Goal: Task Accomplishment & Management: Complete application form

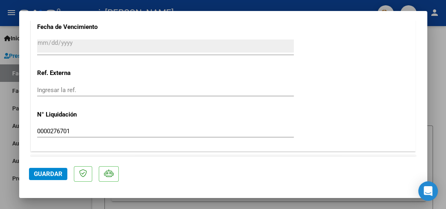
scroll to position [299, 0]
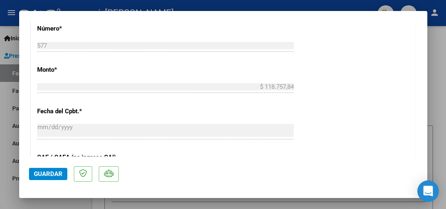
click at [425, 188] on icon "Open Intercom Messenger" at bounding box center [427, 191] width 9 height 11
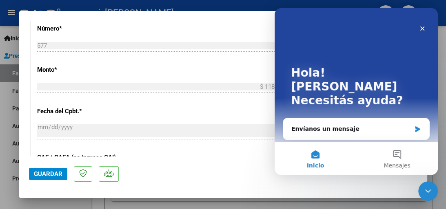
scroll to position [0, 0]
click at [377, 125] on div "Envíanos un mensaje" at bounding box center [351, 129] width 120 height 9
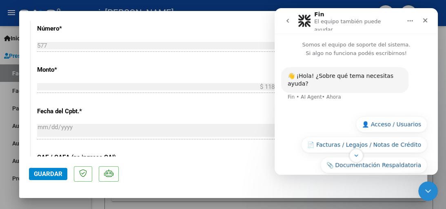
scroll to position [30, 0]
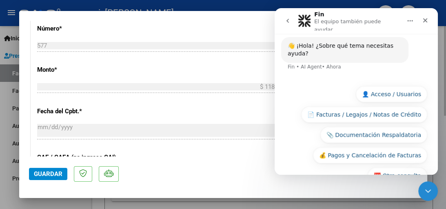
drag, startPoint x: 440, startPoint y: 132, endPoint x: 439, endPoint y: 145, distance: 13.5
click at [439, 145] on div at bounding box center [223, 104] width 446 height 209
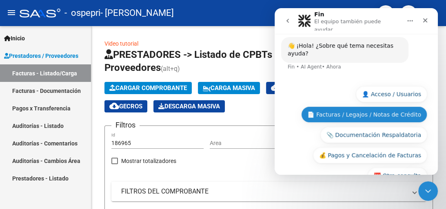
click at [390, 106] on button "📄 Facturas / Legajos / Notas de Crédito" at bounding box center [364, 114] width 126 height 16
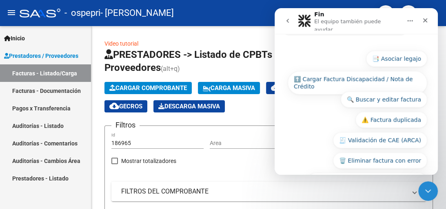
scroll to position [127, 0]
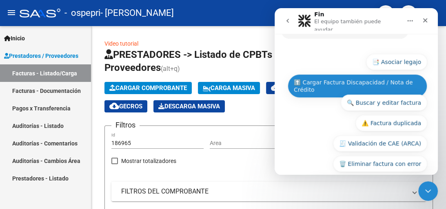
click at [407, 74] on button "⬆️ Cargar Factura Discapacidad / Nota de Crédito" at bounding box center [358, 86] width 140 height 24
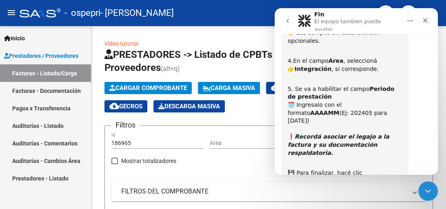
scroll to position [491, 0]
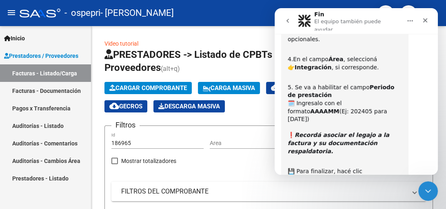
click at [386, 204] on button "⏭️ Continuar" at bounding box center [402, 212] width 49 height 16
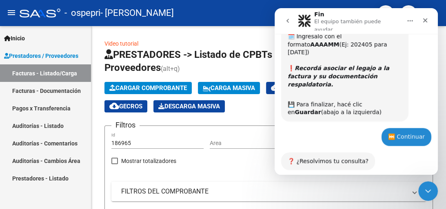
scroll to position [559, 0]
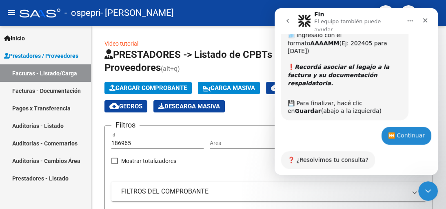
click at [369, 184] on button "❌ No, necesito más ayuda" at bounding box center [382, 192] width 90 height 16
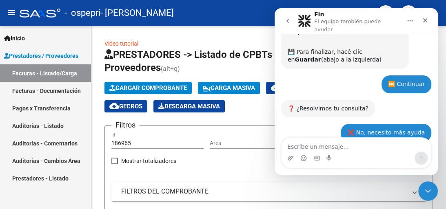
scroll to position [639, 0]
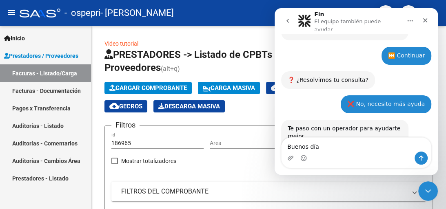
type textarea "Buenos días"
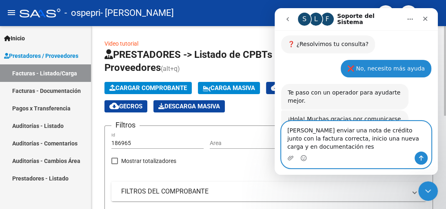
scroll to position [680, 0]
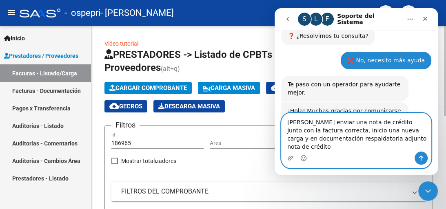
type textarea "[PERSON_NAME] enviar una nota de crédito junto con la factura correcta, inicio …"
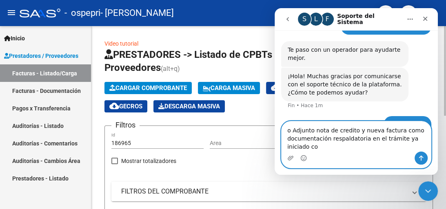
scroll to position [723, 0]
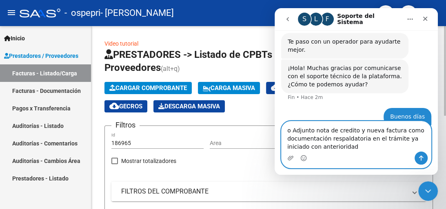
type textarea "o Adjunto nota de credito y nueva factura como documentación respaldatoria en e…"
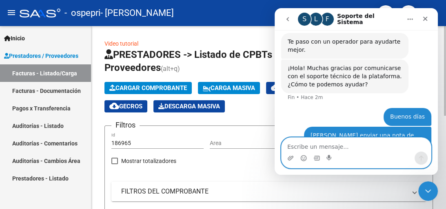
scroll to position [741, 0]
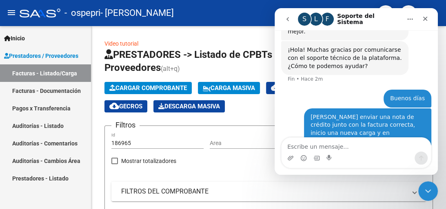
drag, startPoint x: 436, startPoint y: 138, endPoint x: 437, endPoint y: 111, distance: 26.5
click at [437, 111] on div "Somos el equipo de soporte del sistema. Si algo no funciona podés escribirnos! …" at bounding box center [356, 102] width 163 height 145
click at [253, 185] on mat-expansion-panel-header "FILTROS DEL COMPROBANTE" at bounding box center [268, 192] width 315 height 20
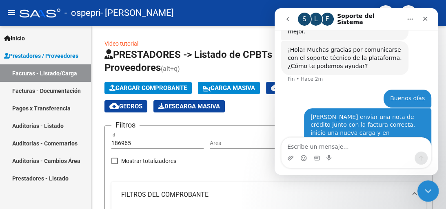
click at [424, 188] on icon "Cerrar Intercom Messenger" at bounding box center [427, 190] width 10 height 10
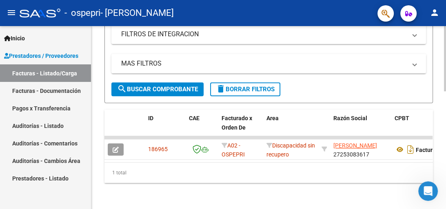
scroll to position [329, 0]
click at [446, 146] on div at bounding box center [445, 176] width 2 height 65
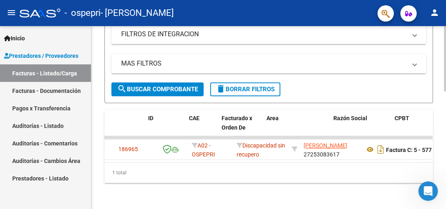
scroll to position [0, 0]
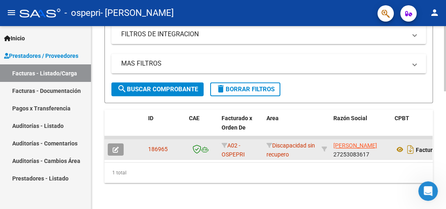
click at [118, 147] on icon "button" at bounding box center [116, 150] width 6 height 6
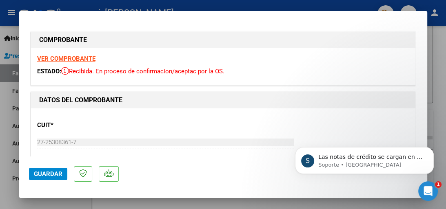
click at [402, 162] on p "Soporte • [GEOGRAPHIC_DATA]" at bounding box center [370, 165] width 105 height 7
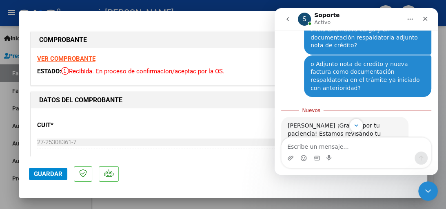
scroll to position [842, 0]
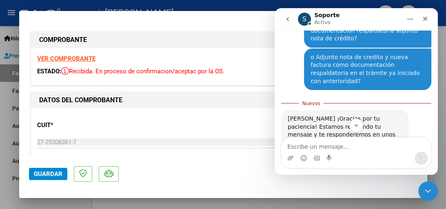
drag, startPoint x: 436, startPoint y: 124, endPoint x: 438, endPoint y: 135, distance: 11.1
click at [438, 135] on html "S Soporte Activo Somos el equipo de soporte del sistema. Si algo no funciona po…" at bounding box center [356, 91] width 163 height 167
click at [435, 142] on div "Intercom Messenger" at bounding box center [356, 152] width 163 height 31
click at [422, 192] on icon "Cerrar Intercom Messenger" at bounding box center [427, 190] width 10 height 10
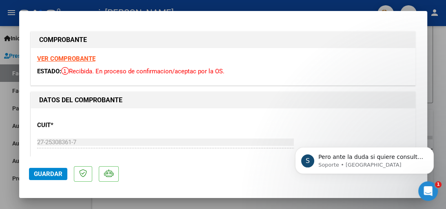
scroll to position [0, 0]
click at [412, 162] on p "Soporte • [GEOGRAPHIC_DATA]" at bounding box center [370, 165] width 105 height 7
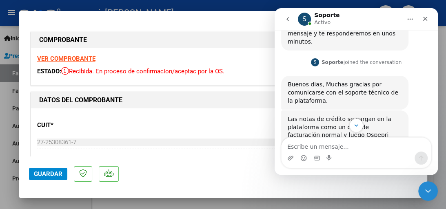
scroll to position [931, 0]
type textarea "Ok. Muchas gracias"
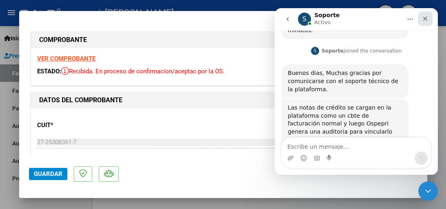
click at [425, 16] on icon "Cerrar" at bounding box center [425, 19] width 7 height 7
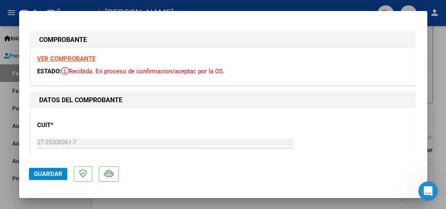
click at [437, 94] on div at bounding box center [223, 104] width 446 height 209
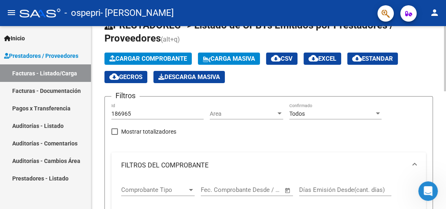
scroll to position [28, 0]
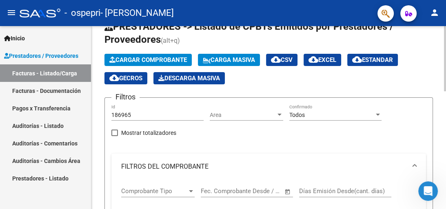
click at [446, 41] on div at bounding box center [445, 68] width 2 height 65
click at [169, 60] on span "Cargar Comprobante" at bounding box center [148, 59] width 78 height 7
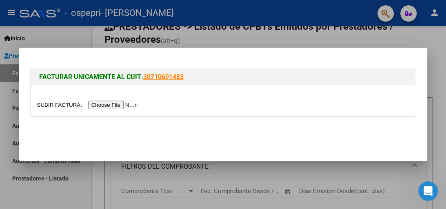
click at [132, 104] on input "file" at bounding box center [88, 105] width 103 height 9
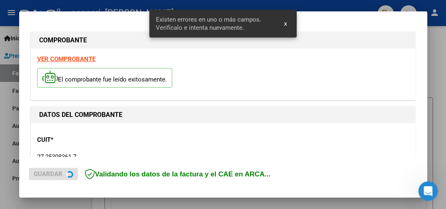
scroll to position [200, 0]
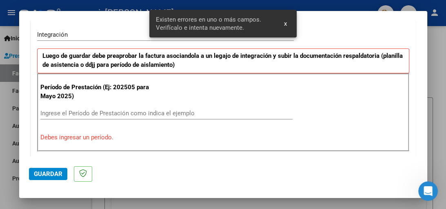
click at [135, 112] on input "Ingrese el Período de Prestación como indica el ejemplo" at bounding box center [166, 113] width 252 height 7
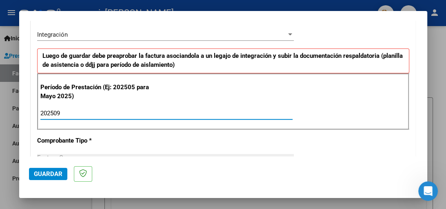
type input "202509"
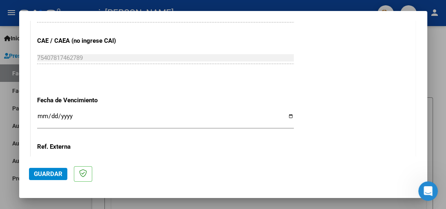
scroll to position [516, 0]
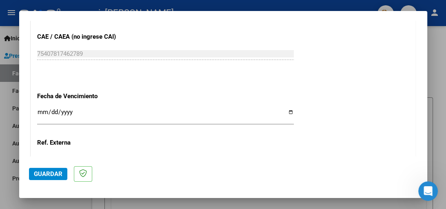
click at [286, 110] on input "Ingresar la fecha" at bounding box center [165, 115] width 257 height 13
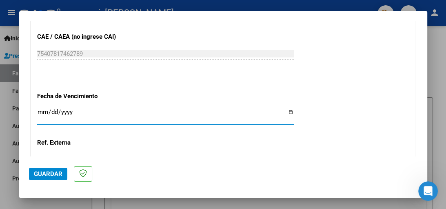
type input "[DATE]"
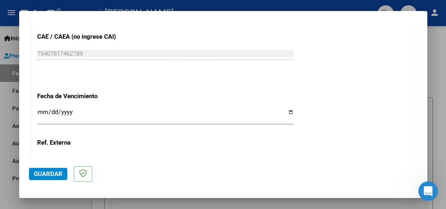
scroll to position [605, 0]
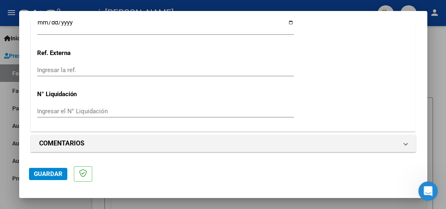
click at [118, 105] on div "Ingresar el N° Liquidación" at bounding box center [165, 111] width 257 height 12
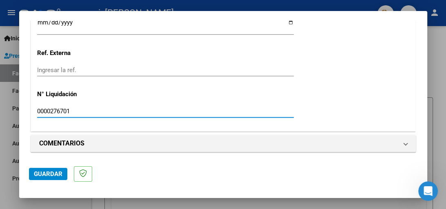
type input "0000276701"
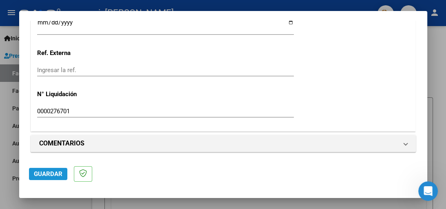
click at [50, 173] on span "Guardar" at bounding box center [48, 174] width 29 height 7
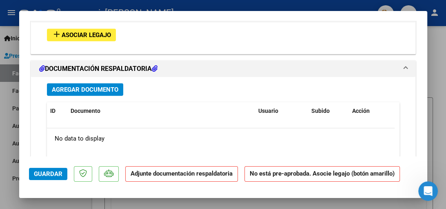
scroll to position [759, 0]
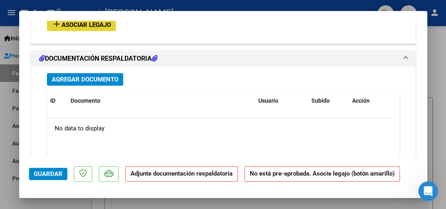
click at [95, 22] on span "Asociar Legajo" at bounding box center [86, 24] width 49 height 7
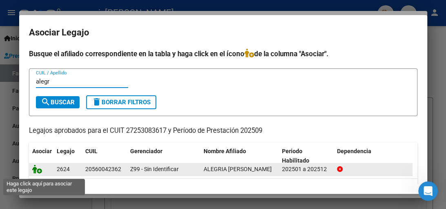
type input "alegr"
click at [33, 171] on icon at bounding box center [37, 169] width 10 height 9
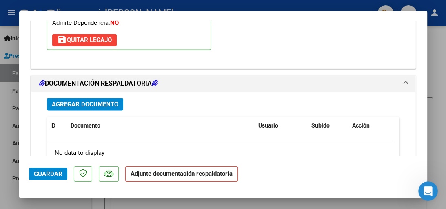
scroll to position [864, 0]
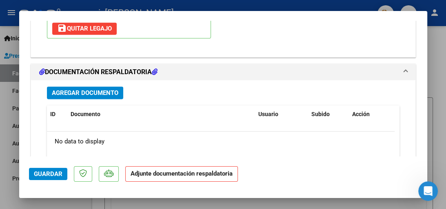
click at [81, 91] on span "Agregar Documento" at bounding box center [85, 92] width 67 height 7
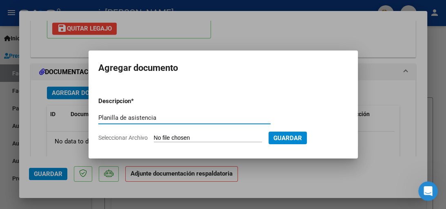
type input "Planilla de asistencia"
click at [183, 135] on input "Seleccionar Archivo" at bounding box center [208, 139] width 108 height 8
type input "C:\fakepath\[PERSON_NAME] ([DATE]).pdf"
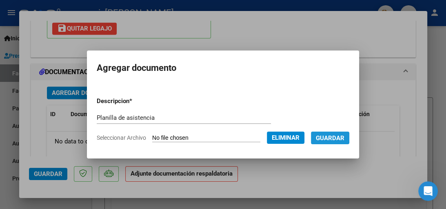
click at [327, 137] on span "Guardar" at bounding box center [330, 138] width 29 height 7
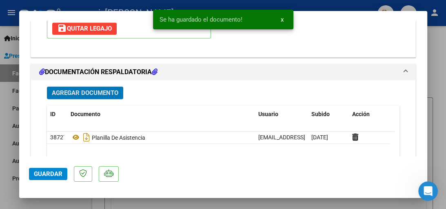
click at [85, 90] on span "Agregar Documento" at bounding box center [85, 92] width 67 height 7
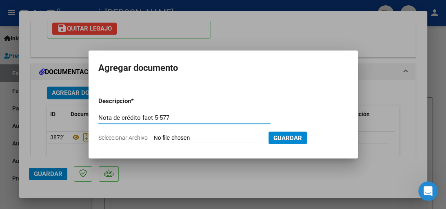
type input "Nota de crédito fact 5-577"
click at [170, 142] on input "Seleccionar Archivo" at bounding box center [208, 139] width 108 height 8
type input "C:\fakepath\27253083617_013_00005_00000015.pdf"
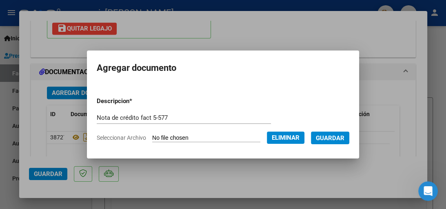
click at [344, 141] on span "Guardar" at bounding box center [330, 138] width 29 height 7
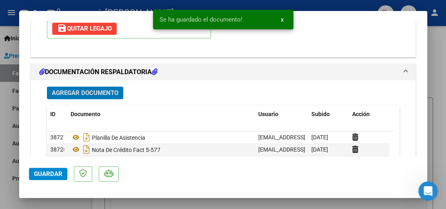
click at [56, 175] on span "Guardar" at bounding box center [48, 174] width 29 height 7
